Goal: Understand process/instructions: Learn about a topic

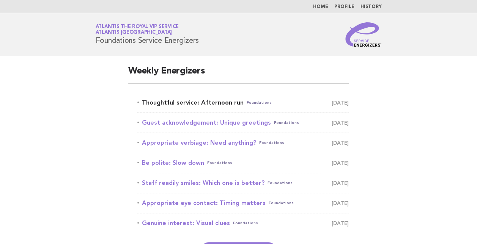
click at [173, 104] on link "Thoughtful service: Afternoon run Foundations [DATE]" at bounding box center [242, 102] width 211 height 11
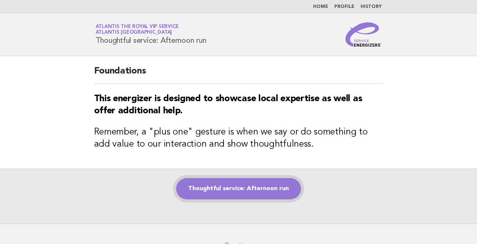
click at [250, 188] on link "Thoughtful service: Afternoon run" at bounding box center [238, 188] width 125 height 21
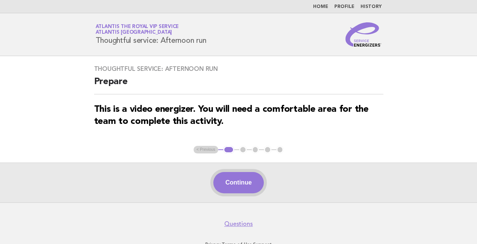
click at [243, 181] on button "Continue" at bounding box center [238, 182] width 50 height 21
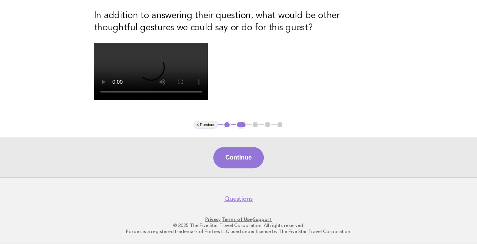
scroll to position [231, 0]
click at [240, 151] on button "Continue" at bounding box center [238, 157] width 50 height 21
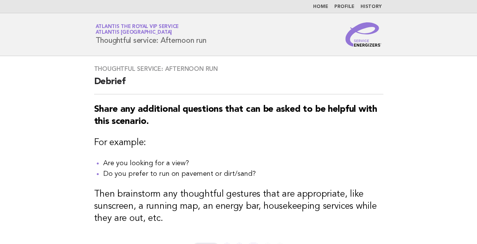
scroll to position [122, 0]
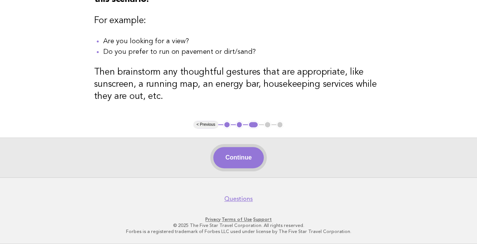
click at [247, 167] on button "Continue" at bounding box center [238, 157] width 50 height 21
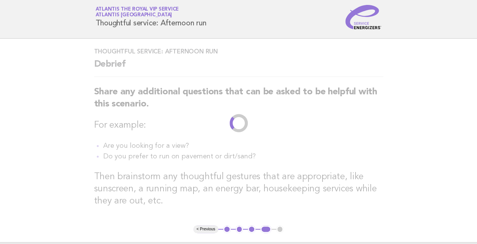
scroll to position [0, 0]
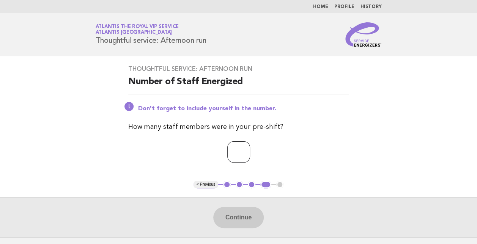
click at [241, 152] on input "number" at bounding box center [238, 151] width 23 height 21
type input "**"
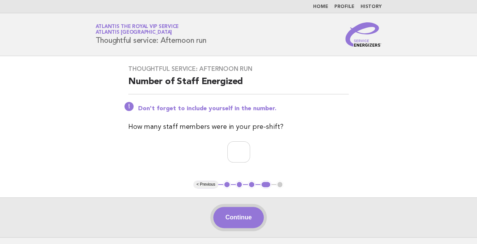
click at [240, 216] on button "Continue" at bounding box center [238, 217] width 50 height 21
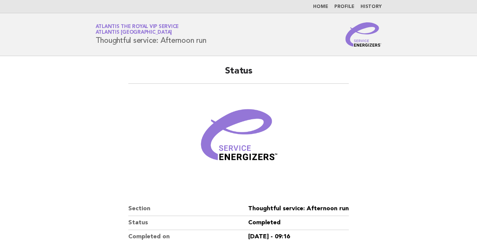
click at [38, 30] on header "Service Energizers Atlantis the Royal VIP Service Atlantis Dubai Thoughtful ser…" at bounding box center [238, 34] width 477 height 43
